Goal: Information Seeking & Learning: Learn about a topic

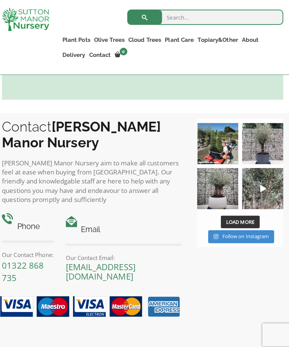
scroll to position [1024, 0]
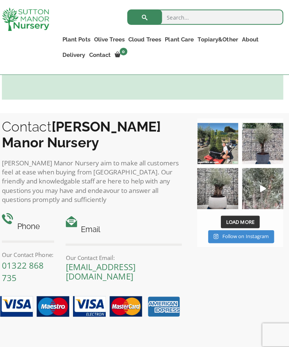
click at [264, 179] on img at bounding box center [263, 186] width 41 height 41
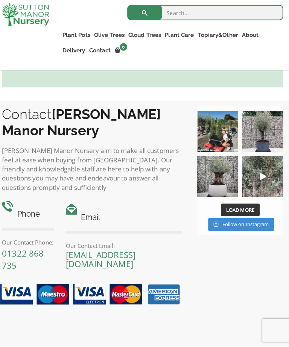
click at [0, 0] on link "Acers" at bounding box center [0, 0] width 0 height 0
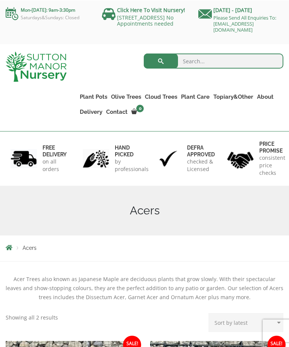
click at [0, 0] on link "Palm Trees" at bounding box center [0, 0] width 0 height 0
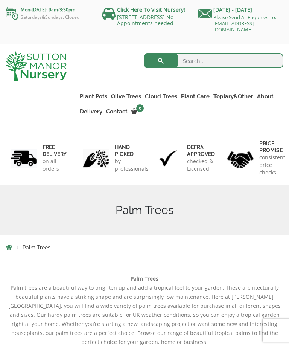
click at [165, 210] on h1 "Palm Trees" at bounding box center [145, 210] width 278 height 14
click at [185, 65] on input "search" at bounding box center [214, 60] width 140 height 15
type input "Palm tree"
click at [158, 63] on button "submit" at bounding box center [161, 60] width 34 height 15
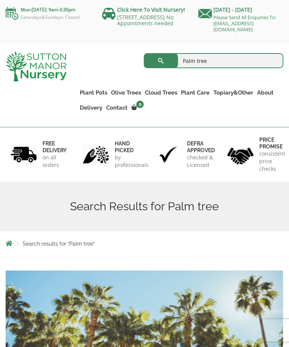
click at [215, 64] on input "Palm tree" at bounding box center [214, 60] width 140 height 15
type input "Palm trees"
click at [161, 64] on button "submit" at bounding box center [161, 60] width 34 height 15
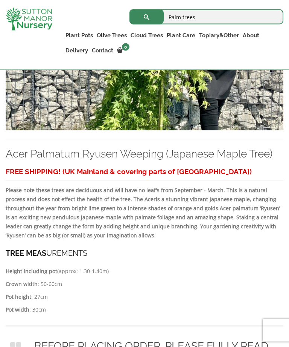
scroll to position [1225, 0]
click at [218, 57] on ul "Plant Pots Resin Bonded Pots The Amalfi Pots The Milan Pots The Capri Pots The …" at bounding box center [174, 44] width 220 height 36
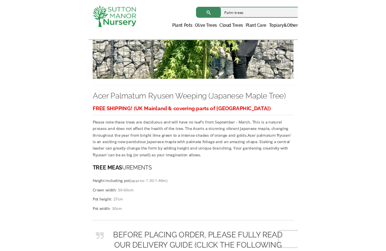
scroll to position [1262, 0]
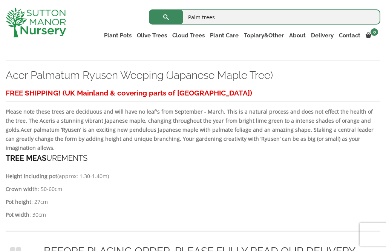
click at [289, 82] on h3 "Acer Palmatum Ryusen Weeping (Japanese Maple Tree)" at bounding box center [193, 75] width 375 height 14
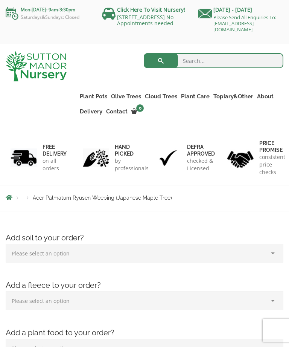
click at [0, 0] on link "Ligustrum Pom Poms" at bounding box center [0, 0] width 0 height 0
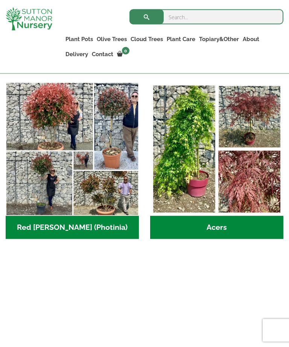
scroll to position [712, 0]
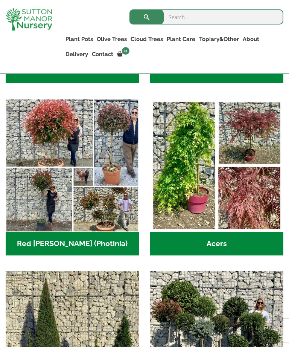
click at [59, 134] on img "Visit product category Red Robin (Photinia)" at bounding box center [72, 165] width 133 height 133
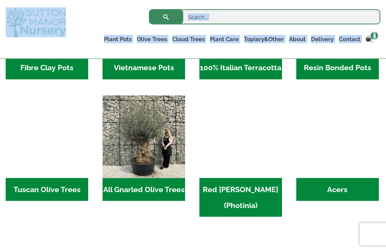
scroll to position [327, 0]
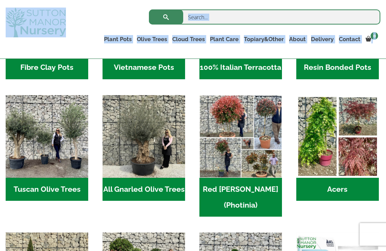
click at [132, 147] on img "Visit product category All Gnarled Olive Trees" at bounding box center [143, 136] width 83 height 83
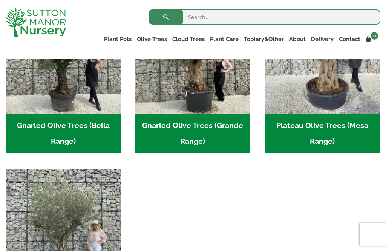
scroll to position [230, 0]
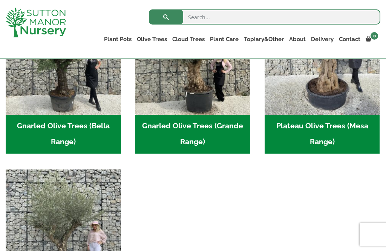
click at [176, 105] on img "Visit product category Gnarled Olive Trees (Grande Range)" at bounding box center [192, 56] width 115 height 115
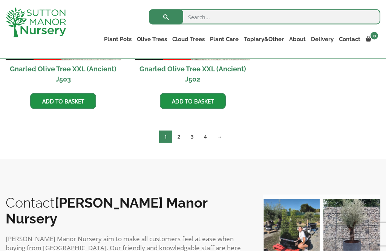
scroll to position [1210, 0]
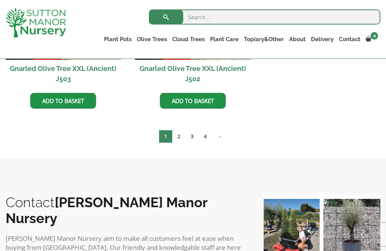
click at [227, 138] on link "→" at bounding box center [219, 136] width 15 height 12
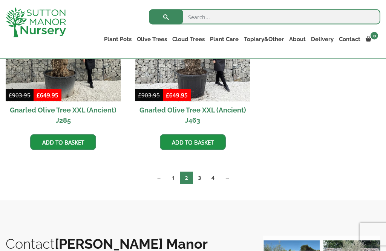
scroll to position [990, 0]
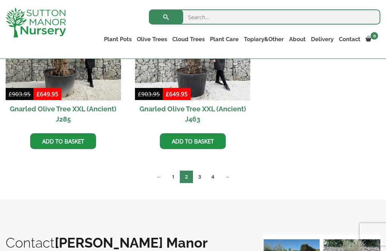
click at [234, 176] on link "→" at bounding box center [226, 176] width 15 height 12
